Goal: Information Seeking & Learning: Stay updated

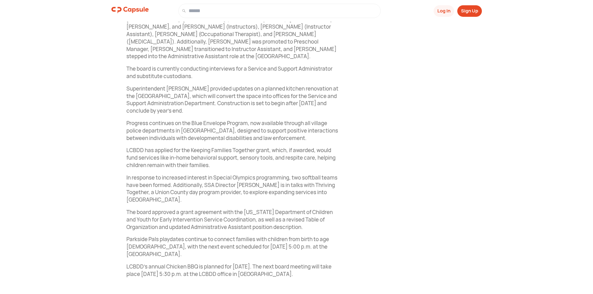
scroll to position [311, 0]
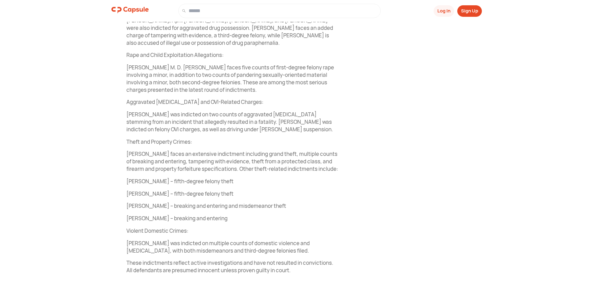
scroll to position [354, 0]
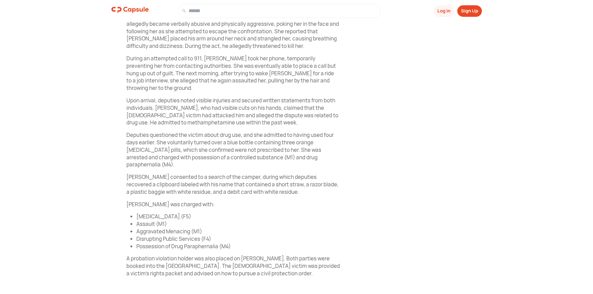
scroll to position [335, 0]
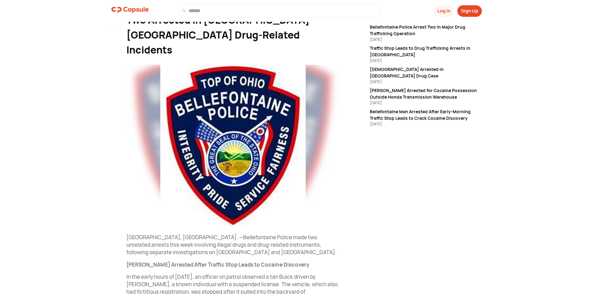
scroll to position [62, 0]
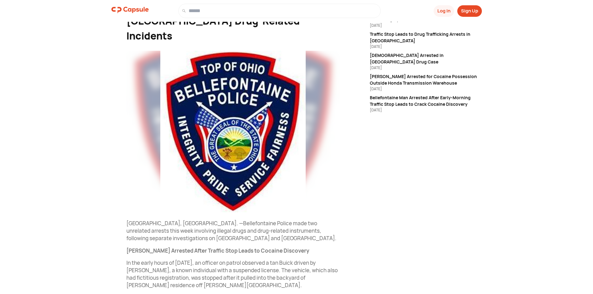
drag, startPoint x: 298, startPoint y: 242, endPoint x: 98, endPoint y: 217, distance: 201.8
click at [98, 217] on div "Log In Sign Up Join Crime and Safety Follow Visit link Logan County News a day …" at bounding box center [296, 239] width 593 height 573
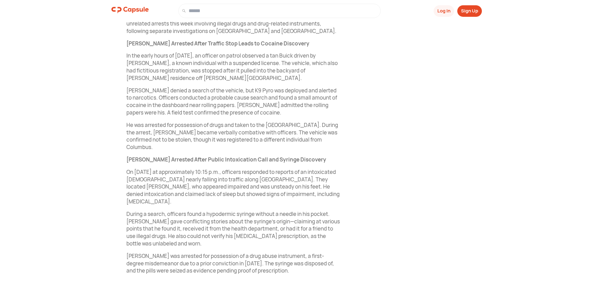
scroll to position [278, 0]
